Goal: Task Accomplishment & Management: Manage account settings

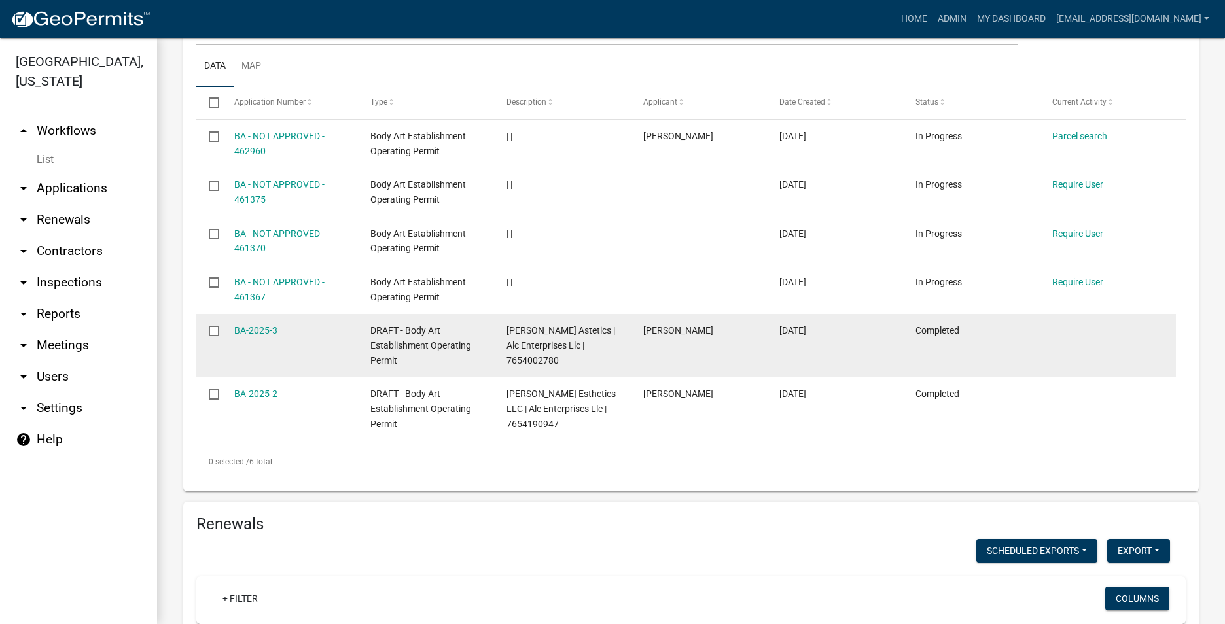
scroll to position [654, 0]
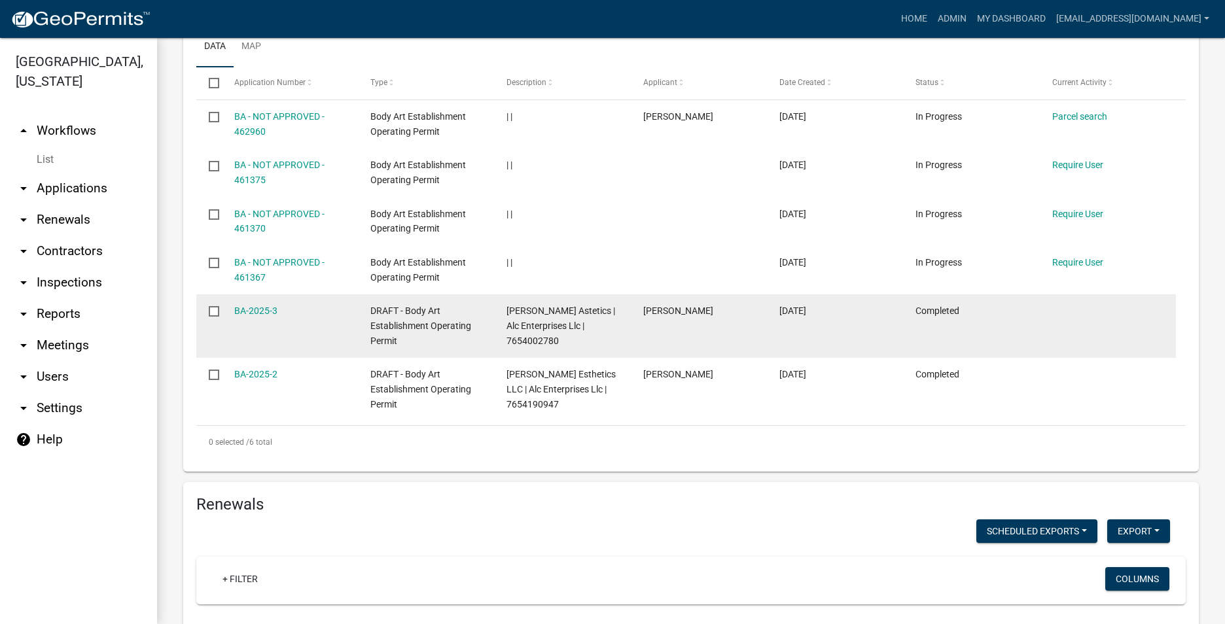
click at [217, 313] on input "checkbox" at bounding box center [213, 310] width 9 height 9
checkbox input "true"
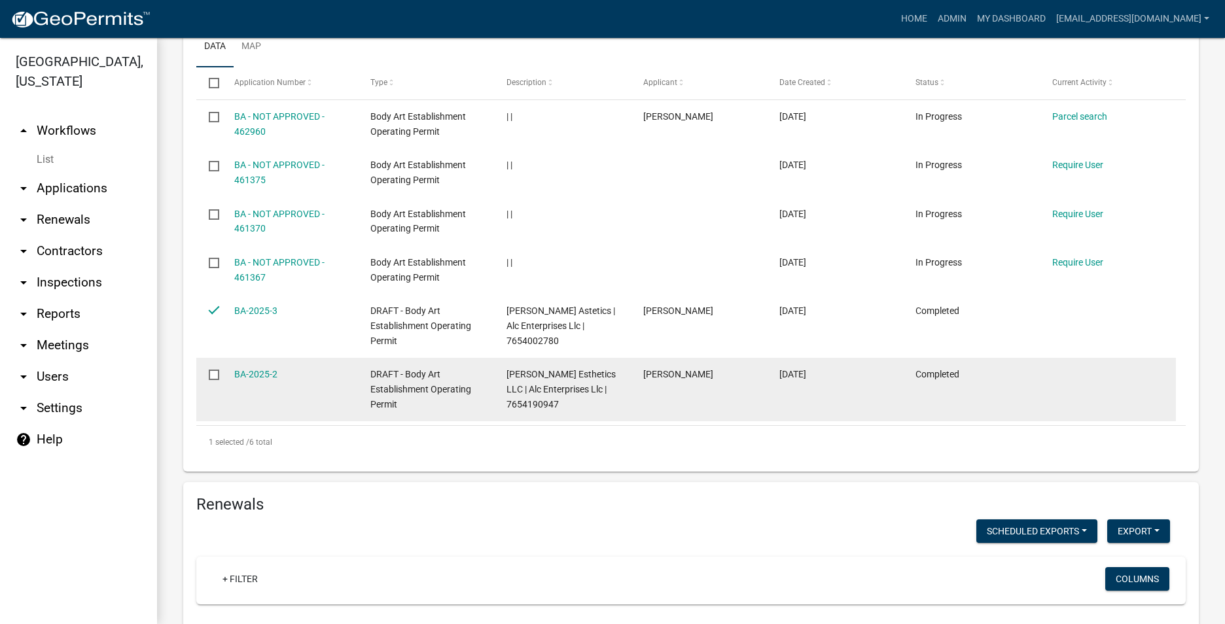
click at [220, 375] on label at bounding box center [218, 375] width 19 height 10
click at [217, 375] on input "checkbox" at bounding box center [213, 374] width 9 height 9
checkbox input "true"
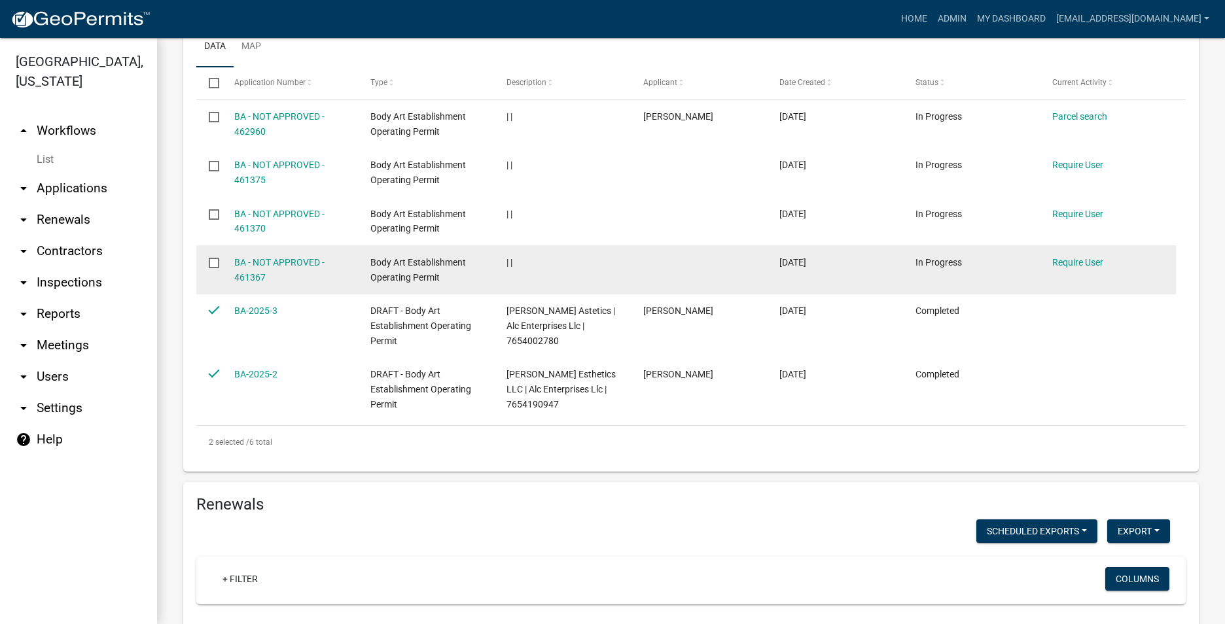
scroll to position [458, 0]
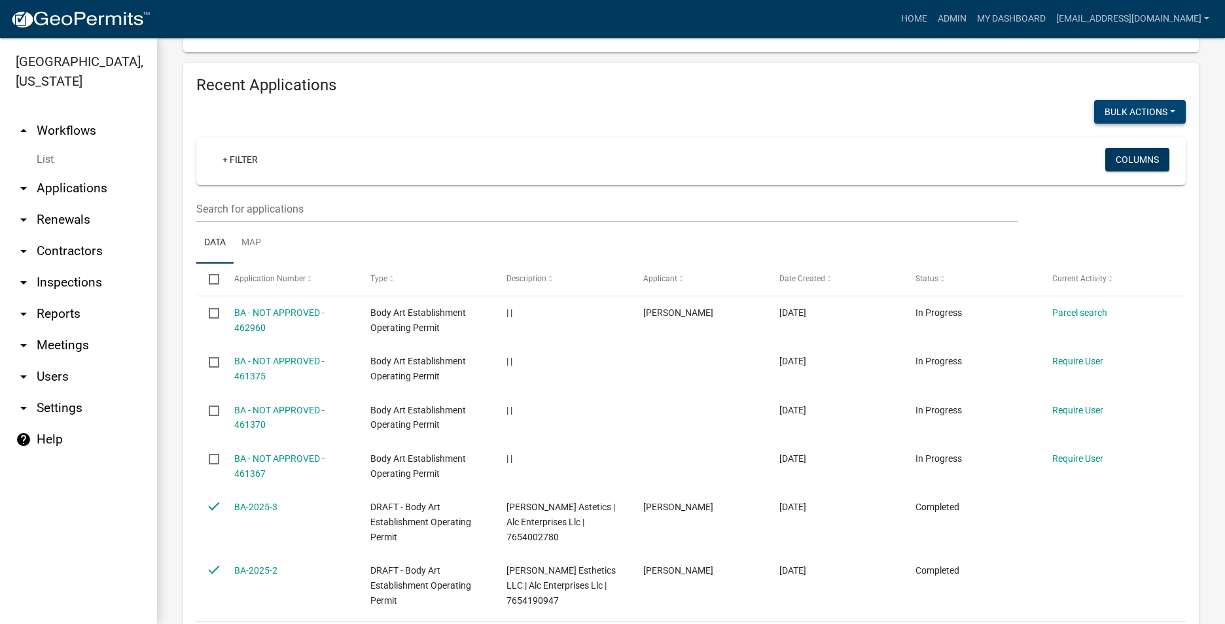
click at [1111, 141] on button "Void" at bounding box center [1133, 145] width 105 height 31
checkbox input "false"
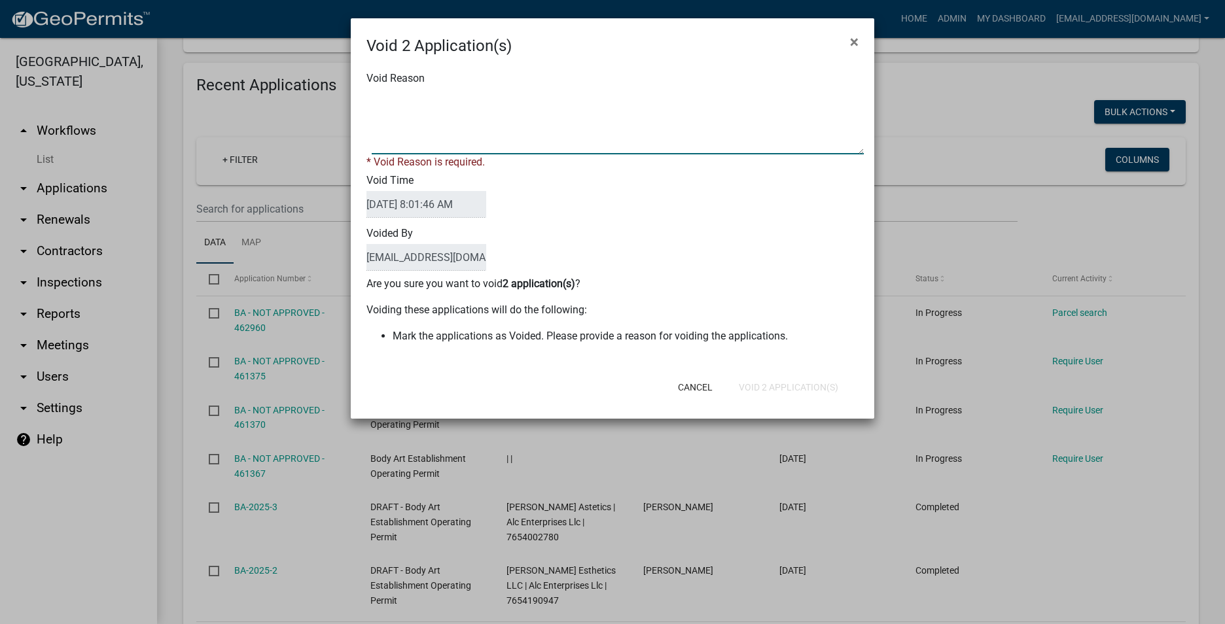
click at [514, 147] on textarea "Void Reason" at bounding box center [618, 121] width 492 height 65
type textarea "voiding"
click at [754, 394] on div "Void 2 Application(s) × Void Reason * Void Reason is required. Void Time [DATE]…" at bounding box center [612, 218] width 523 height 400
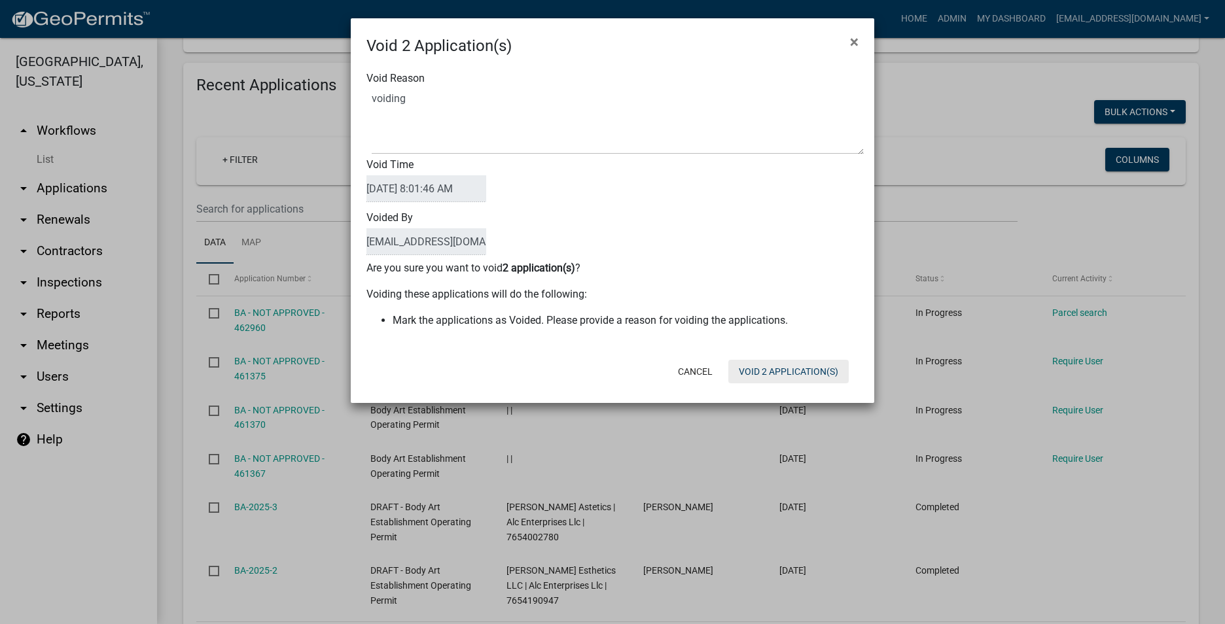
click at [795, 374] on button "Void 2 Application(s)" at bounding box center [788, 372] width 120 height 24
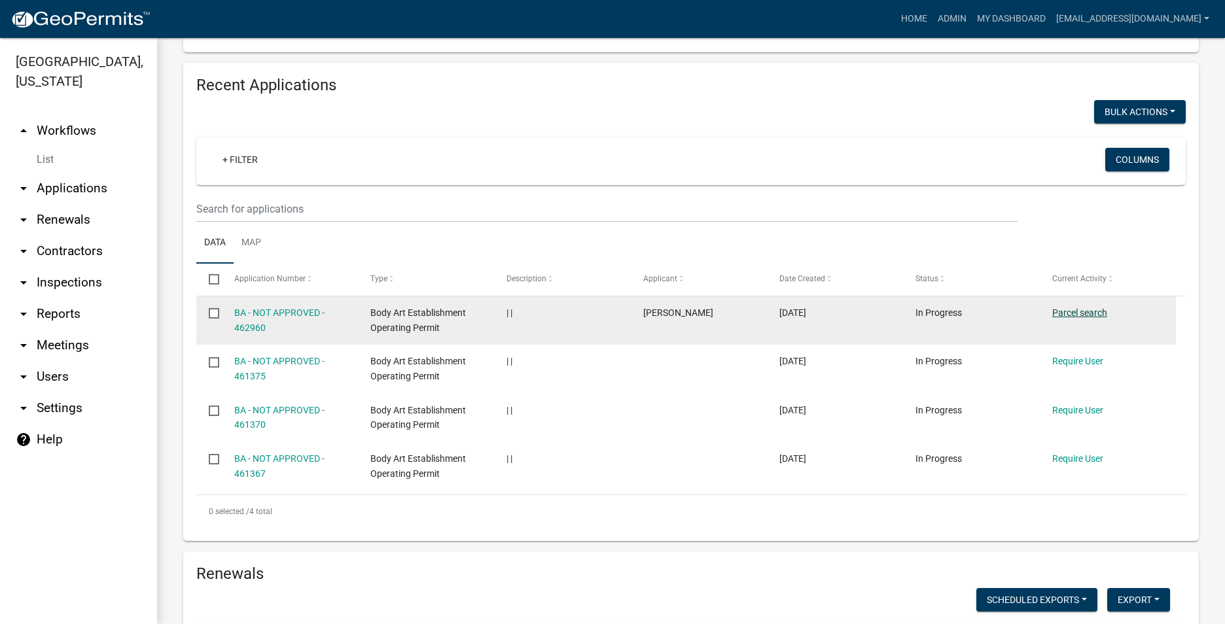
click at [1058, 309] on link "Parcel search" at bounding box center [1079, 313] width 55 height 10
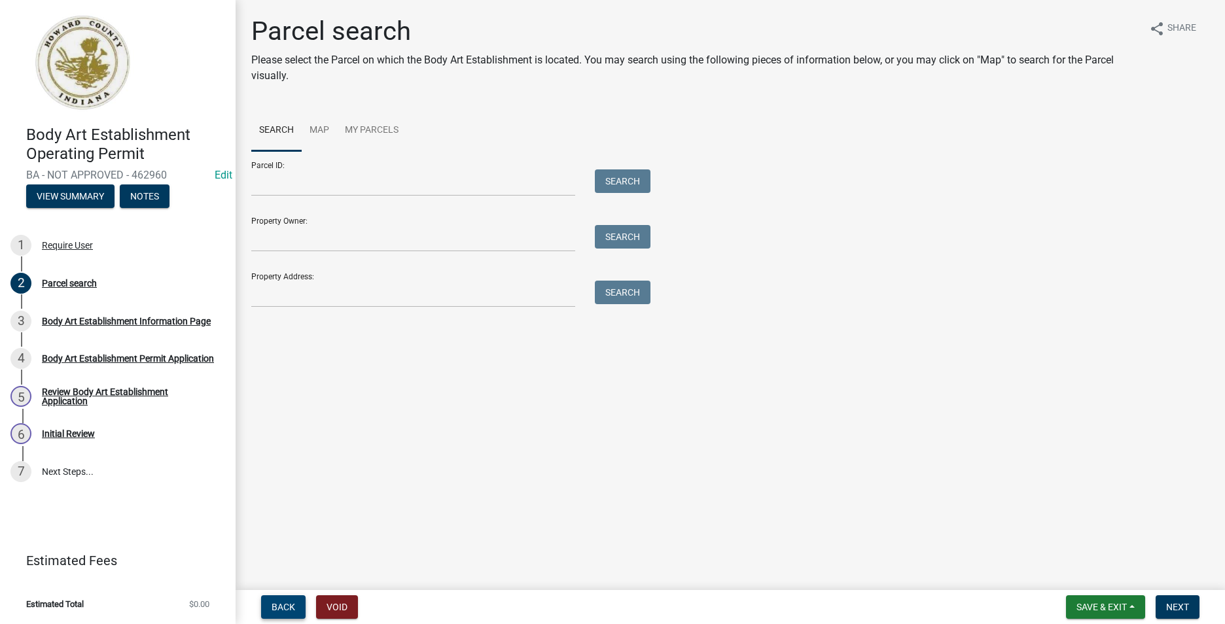
click at [294, 604] on span "Back" at bounding box center [284, 607] width 24 height 10
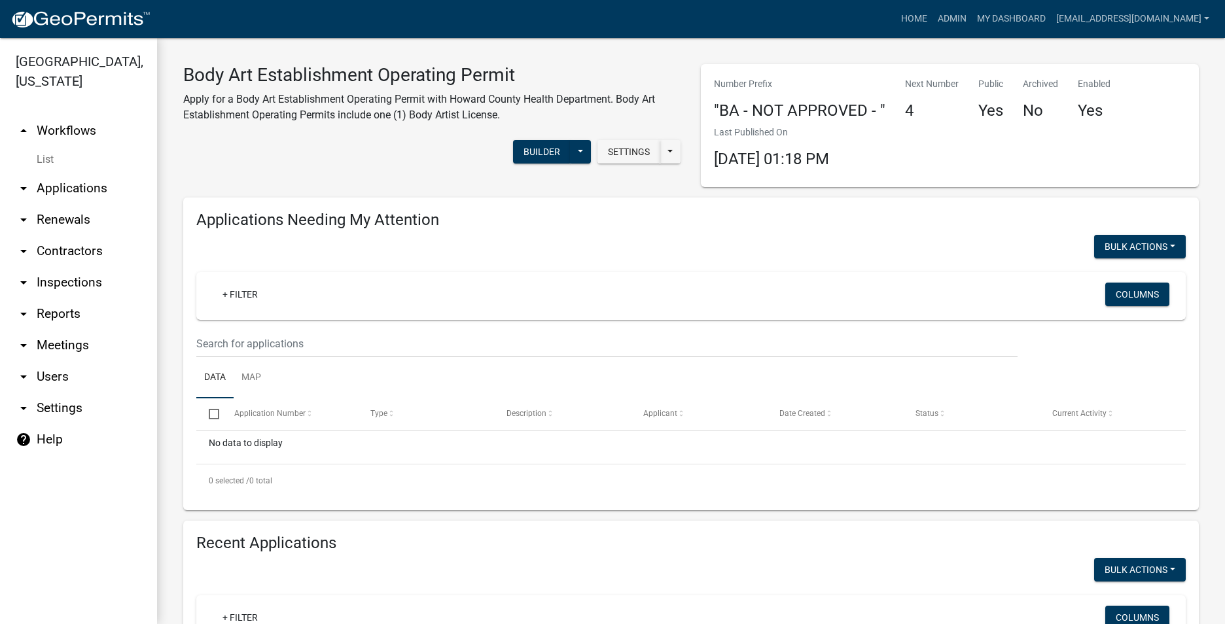
click at [49, 186] on link "arrow_drop_down Applications" at bounding box center [78, 188] width 157 height 31
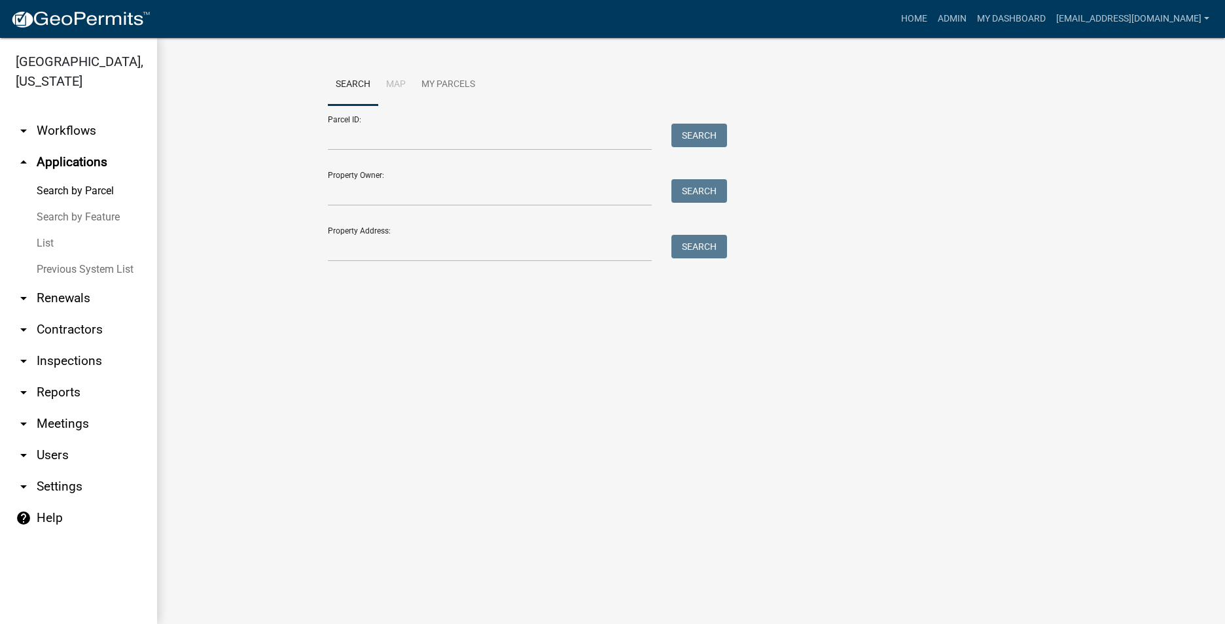
click at [58, 251] on link "List" at bounding box center [78, 243] width 157 height 26
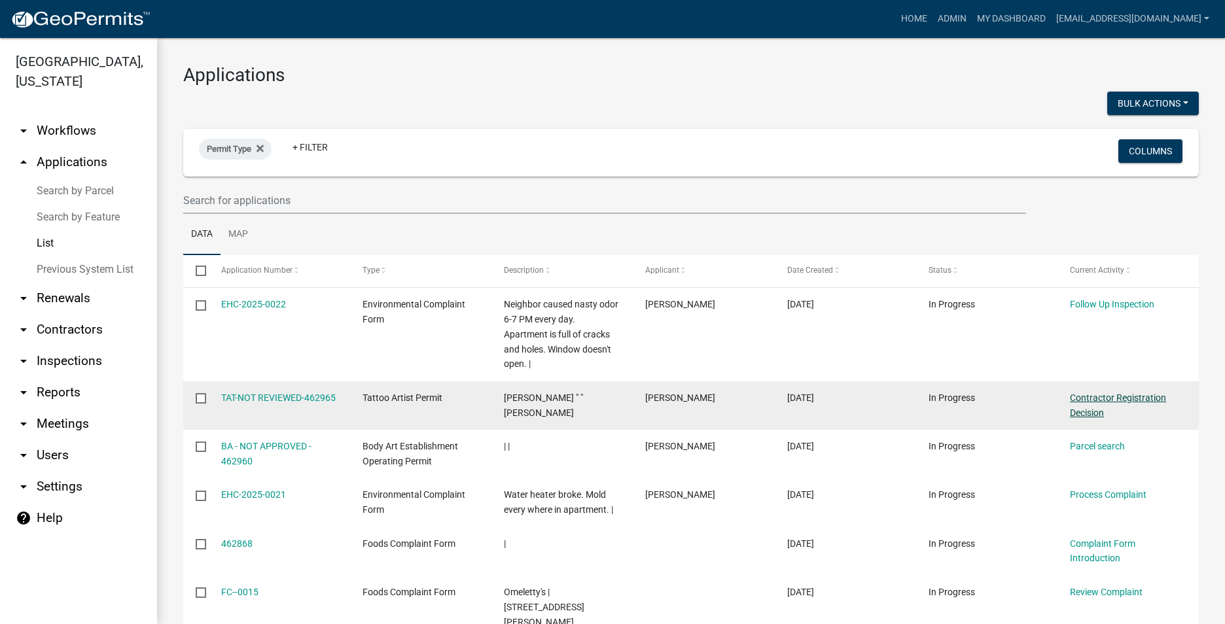
click at [1095, 397] on link "Contractor Registration Decision" at bounding box center [1118, 406] width 96 height 26
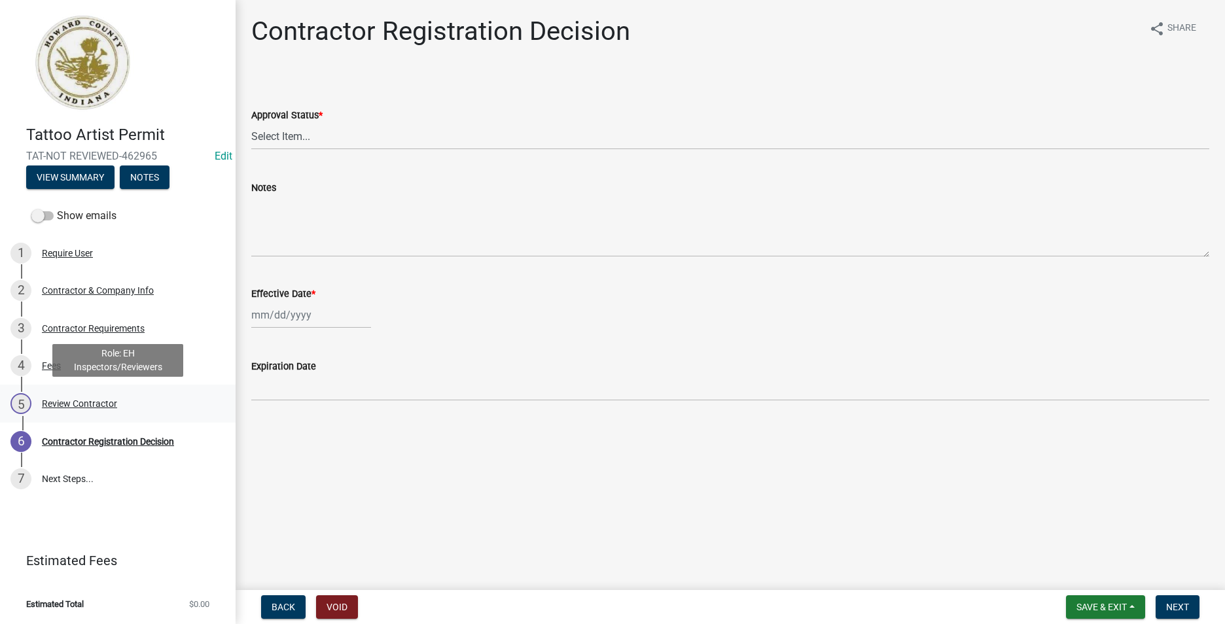
click at [107, 405] on div "Review Contractor" at bounding box center [79, 403] width 75 height 9
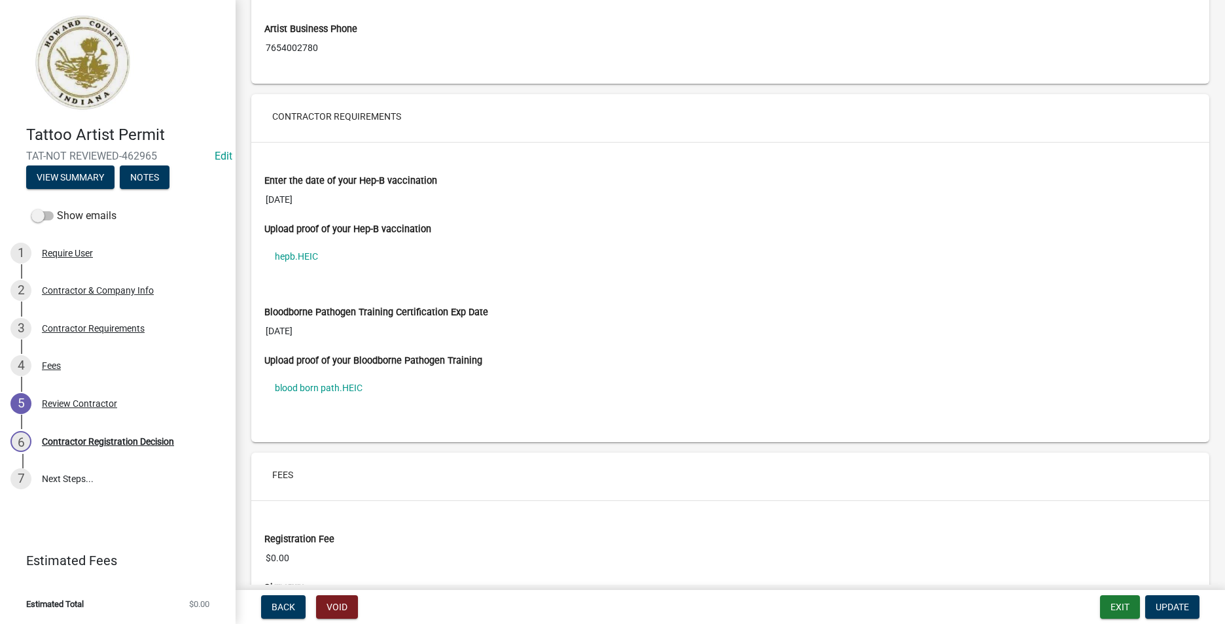
scroll to position [785, 0]
click at [610, 305] on div "Bloodborne Pathogen Training Certification Exp Date [DATE]" at bounding box center [730, 317] width 932 height 56
click at [319, 260] on link "hepb.HEIC" at bounding box center [730, 258] width 932 height 30
click at [344, 387] on link "blood born path.HEIC" at bounding box center [730, 389] width 932 height 30
